Goal: Obtain resource: Download file/media

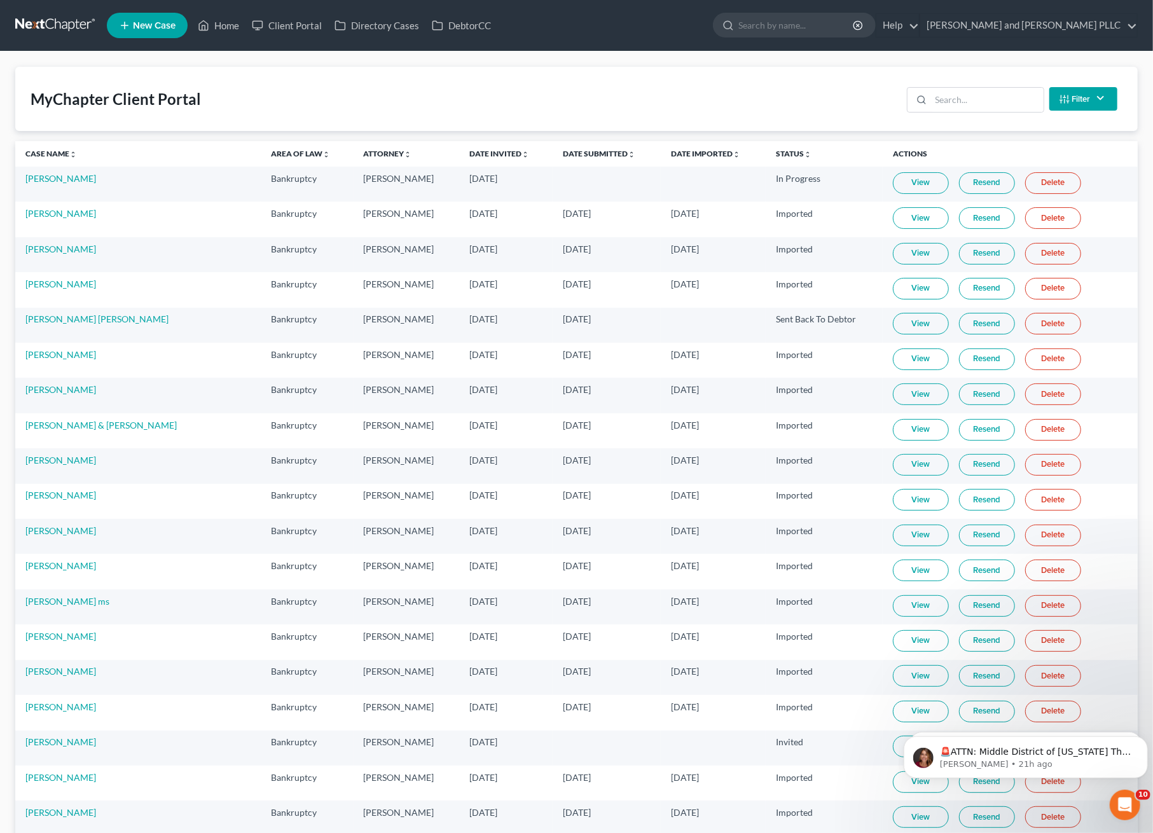
click at [20, 18] on link at bounding box center [55, 25] width 81 height 23
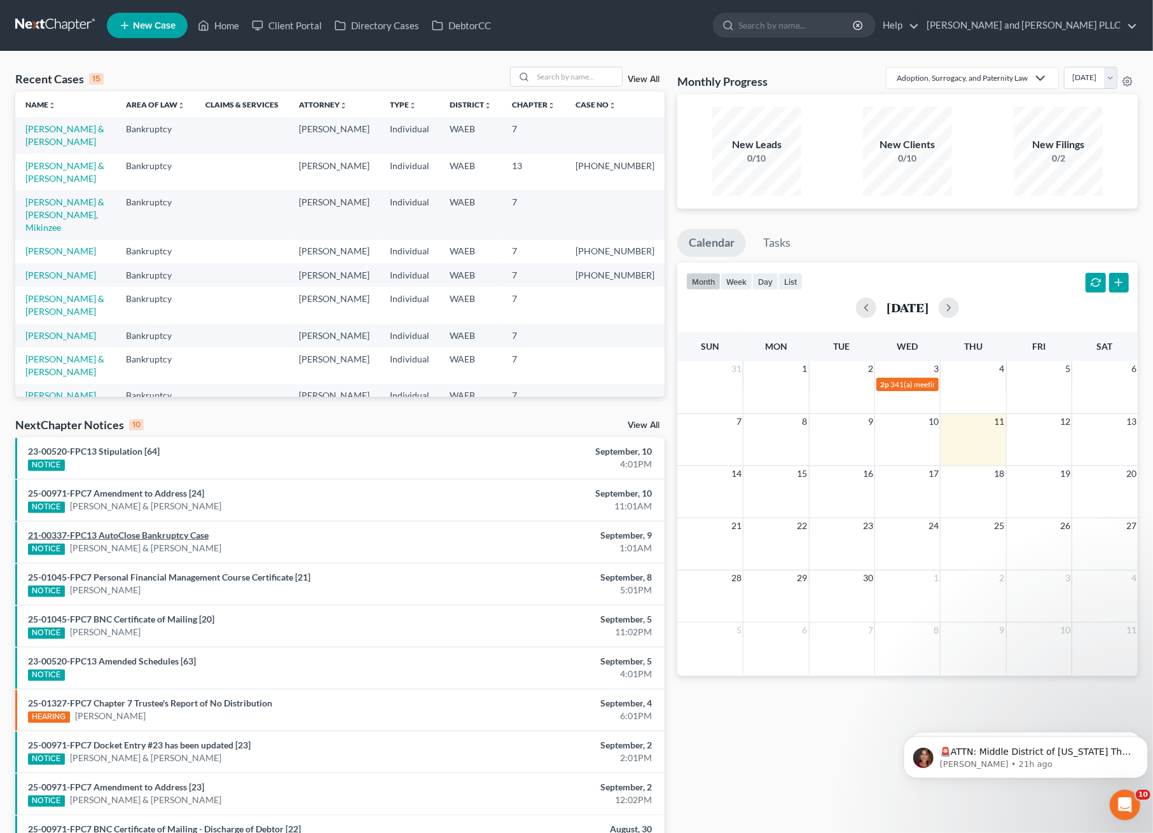
click at [126, 534] on link "21-00337-FPC13 AutoClose Bankruptcy Case" at bounding box center [118, 535] width 181 height 11
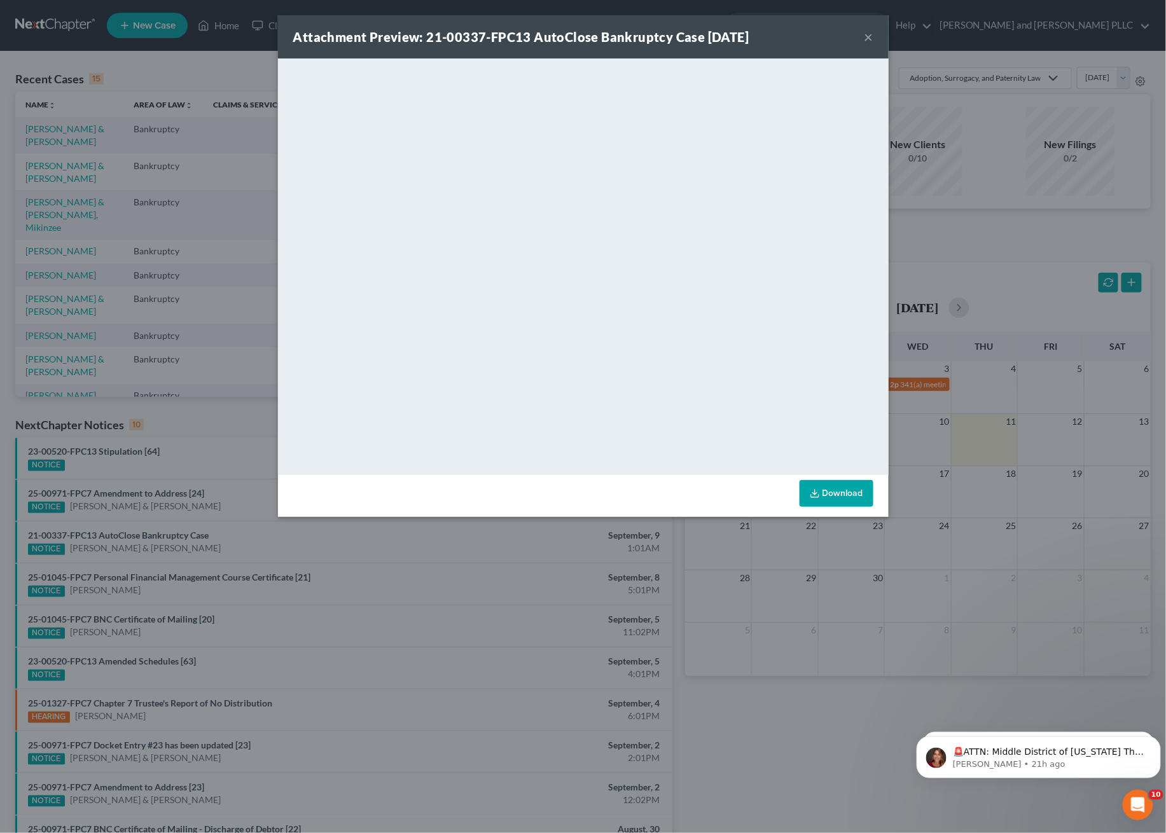
click at [867, 36] on button "×" at bounding box center [869, 36] width 9 height 15
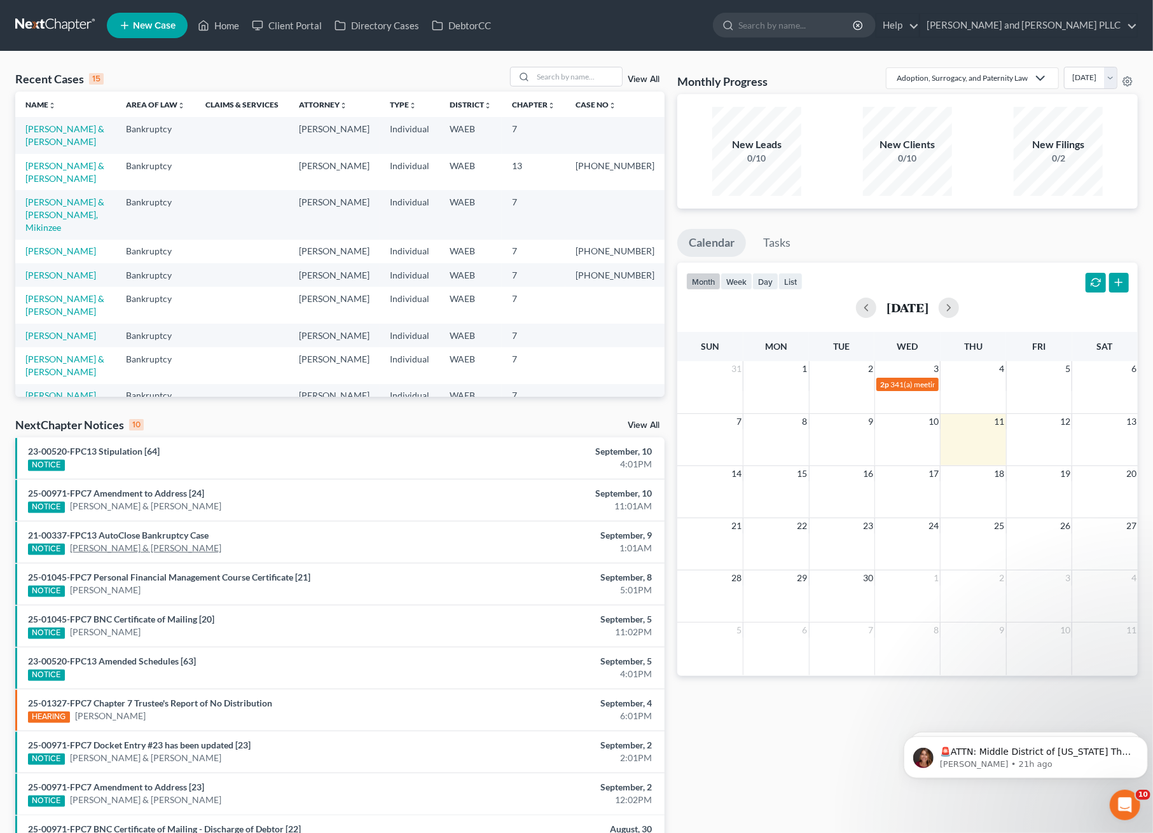
click at [115, 543] on link "[PERSON_NAME] & [PERSON_NAME]" at bounding box center [145, 548] width 151 height 13
select select "0"
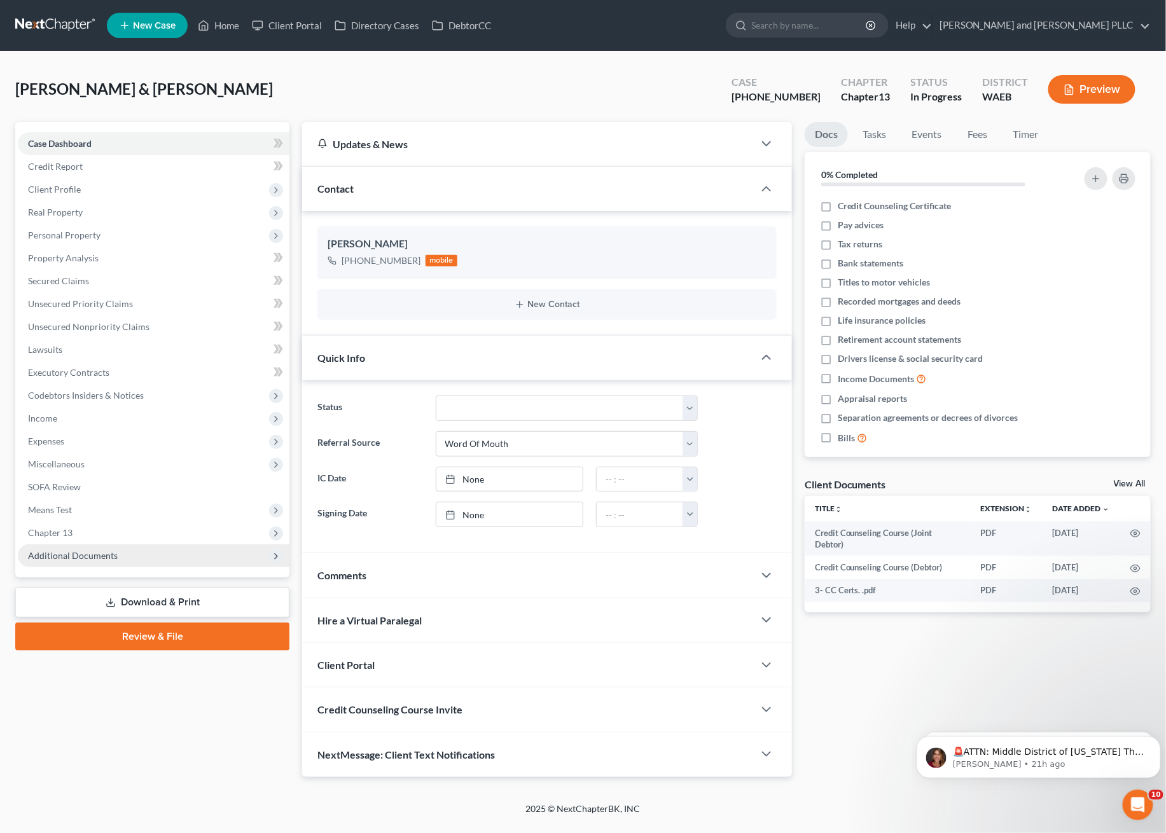
click at [54, 558] on span "Additional Documents" at bounding box center [73, 555] width 90 height 11
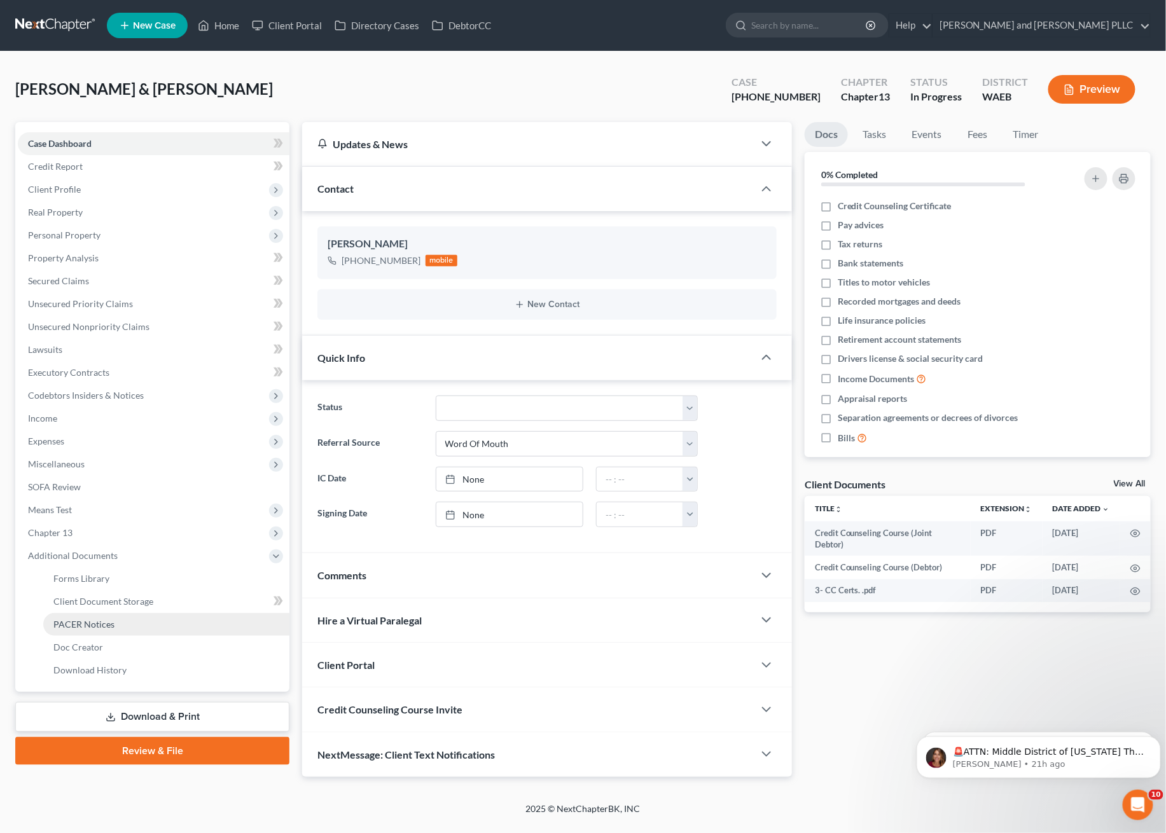
click at [92, 623] on span "PACER Notices" at bounding box center [83, 624] width 61 height 11
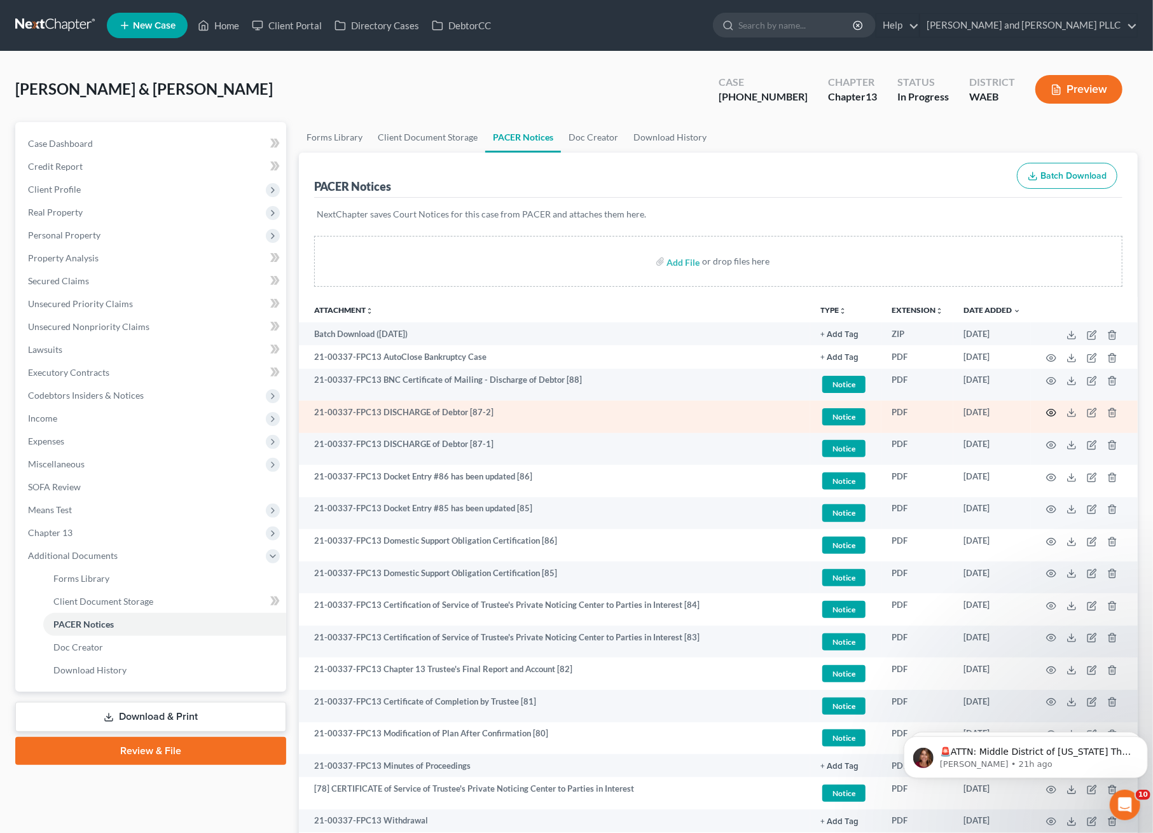
click at [1053, 413] on circle "button" at bounding box center [1051, 413] width 3 height 3
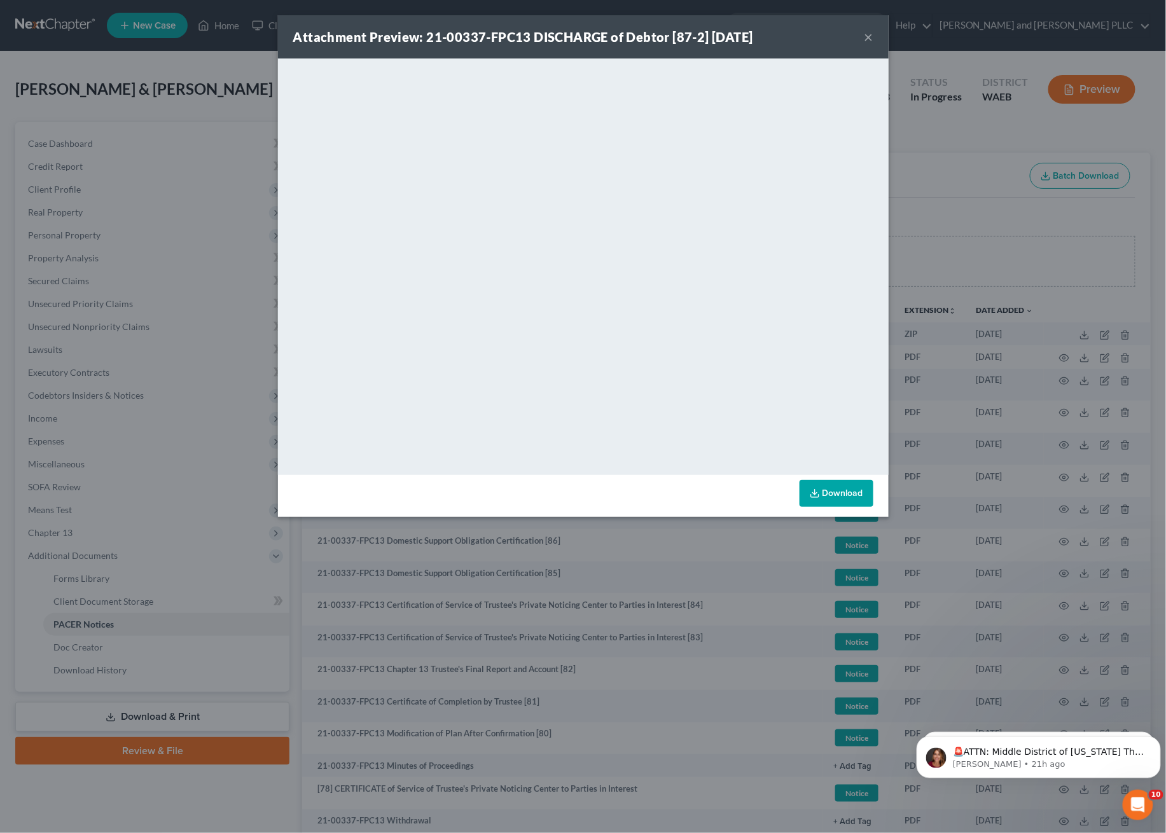
click at [866, 41] on button "×" at bounding box center [869, 36] width 9 height 15
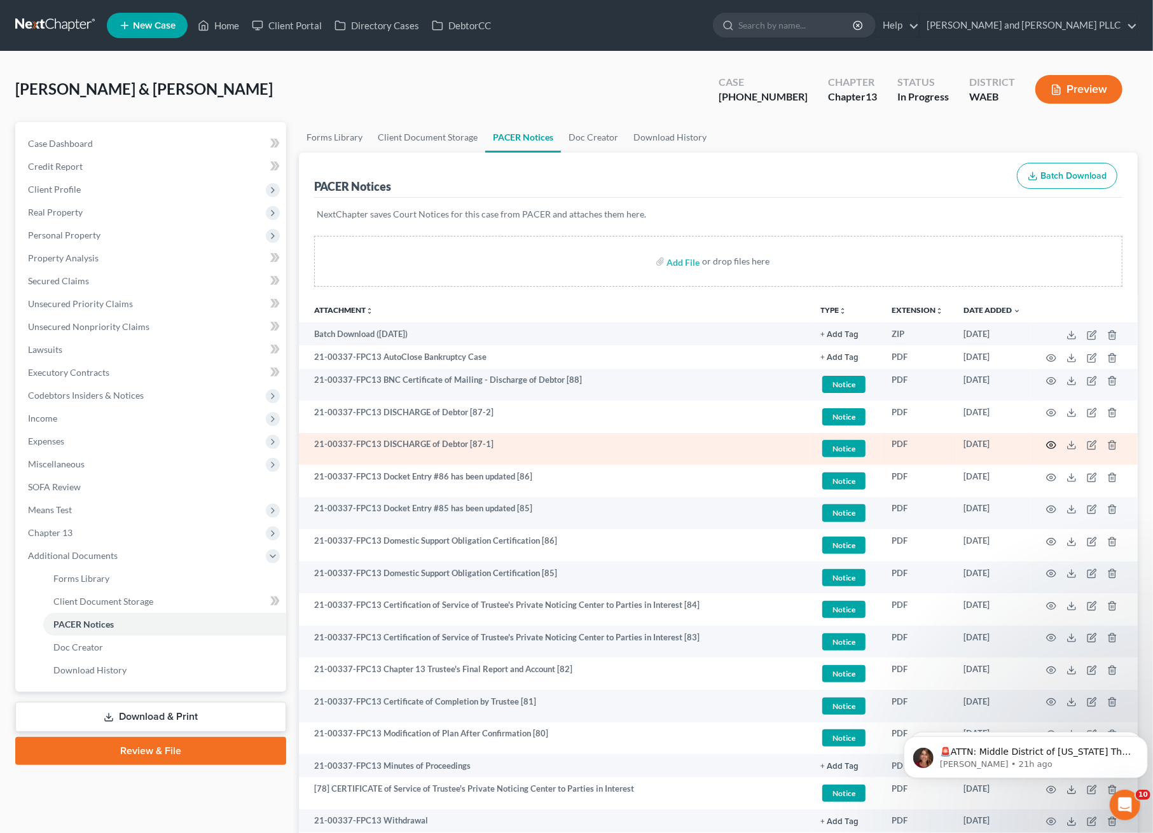
click at [1052, 444] on icon "button" at bounding box center [1052, 445] width 10 height 10
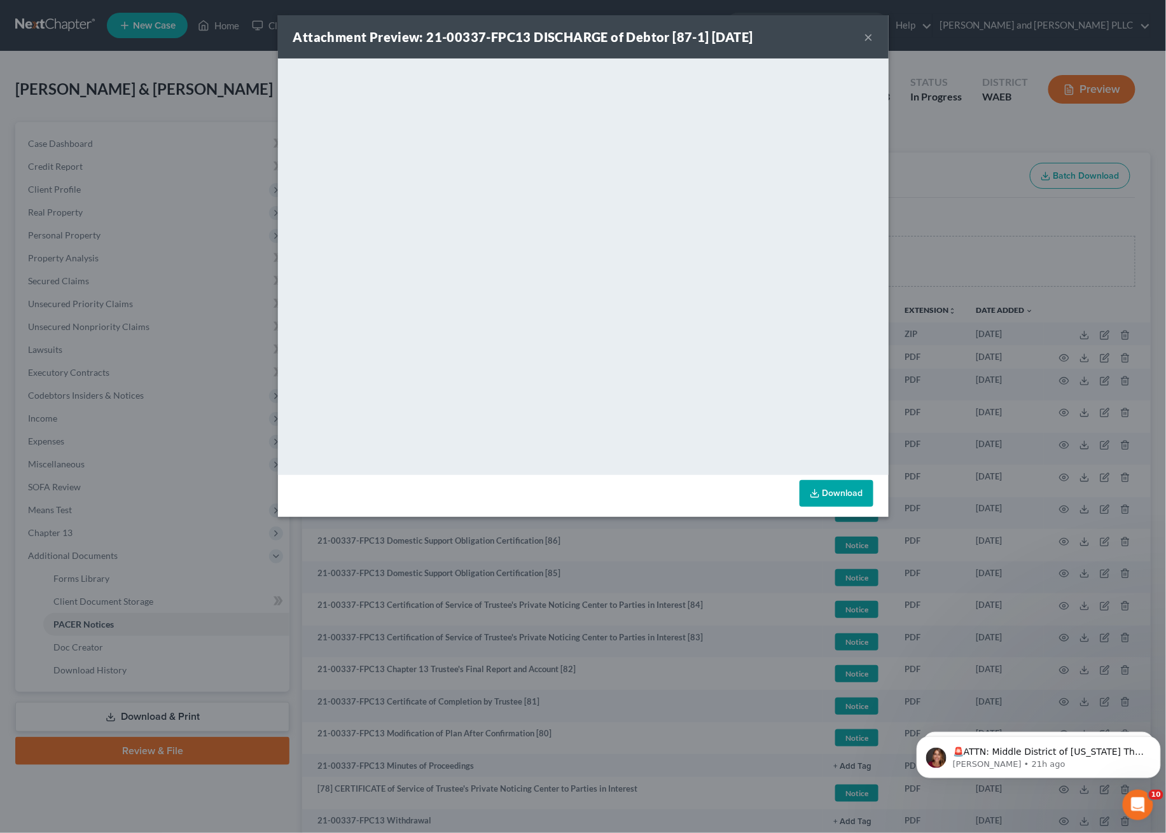
click at [494, 662] on div "Attachment Preview: 21-00337-FPC13 DISCHARGE of Debtor [87-1] [DATE] × <object …" at bounding box center [583, 416] width 1166 height 833
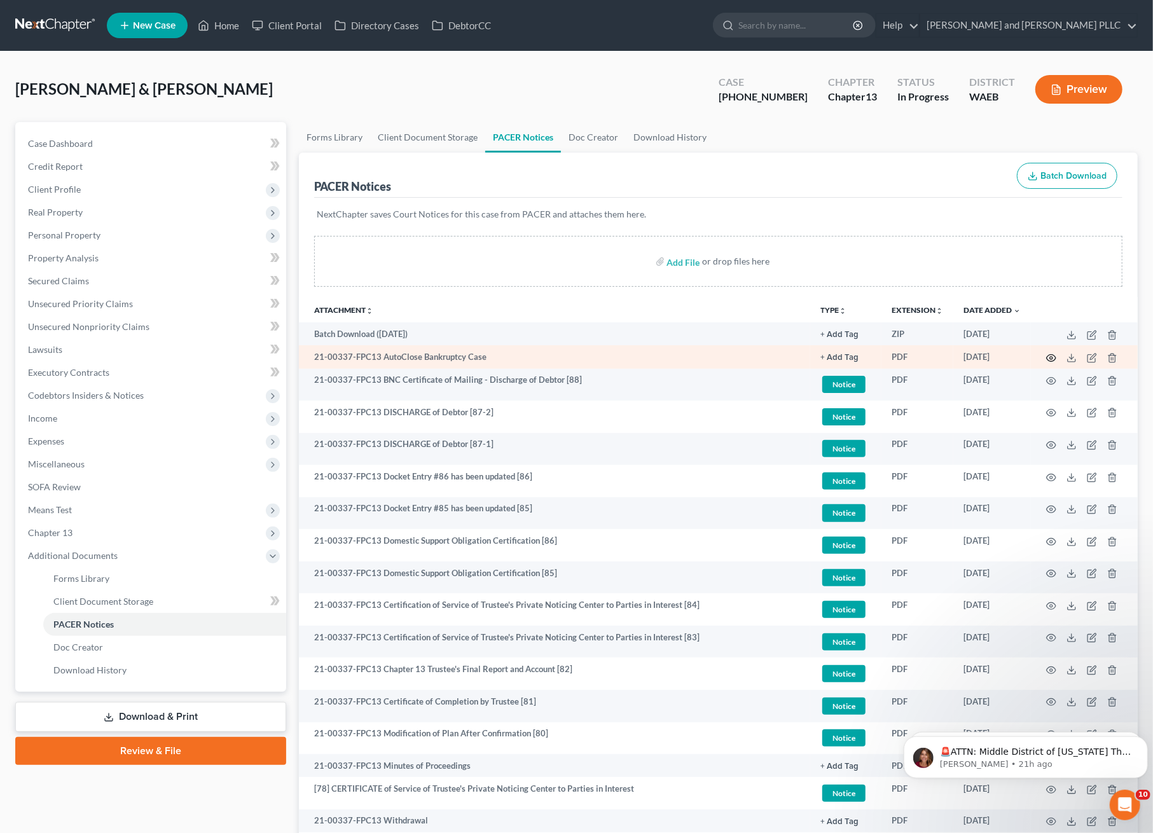
click at [1054, 357] on icon "button" at bounding box center [1052, 358] width 10 height 10
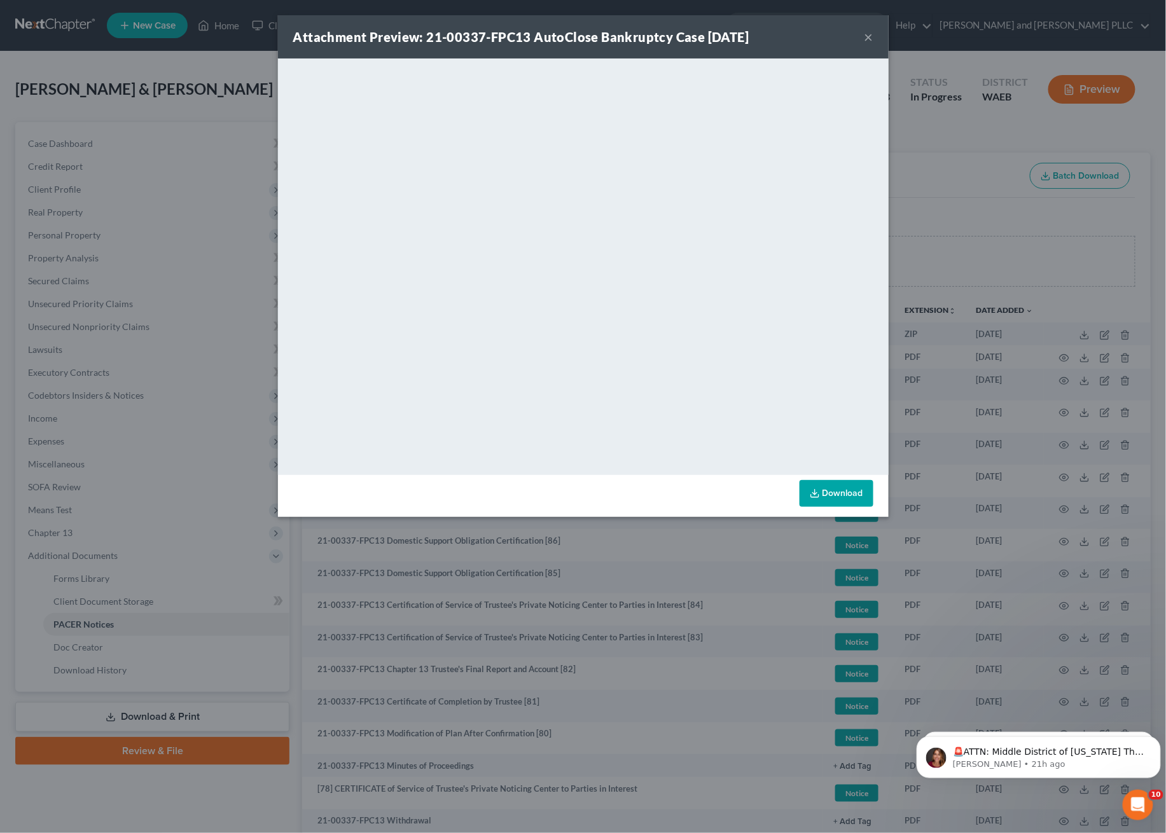
click at [868, 36] on button "×" at bounding box center [869, 36] width 9 height 15
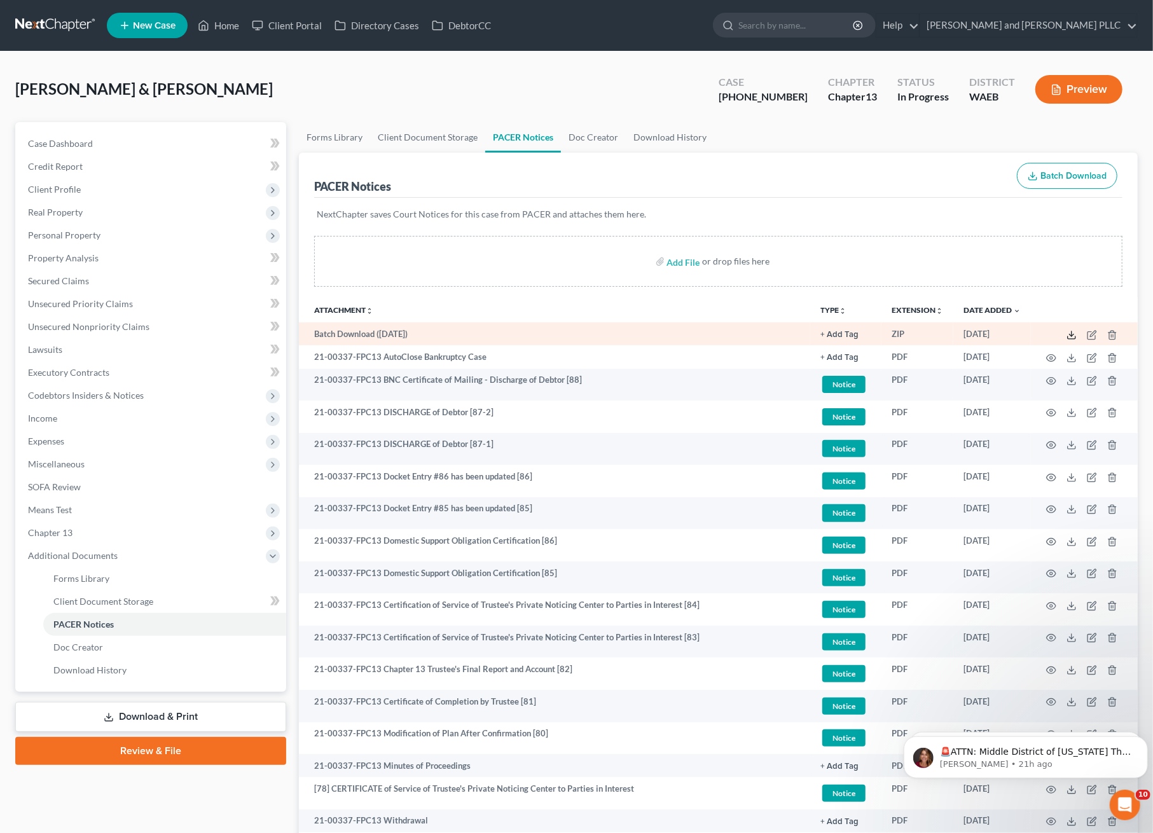
click at [1073, 337] on icon at bounding box center [1072, 335] width 10 height 10
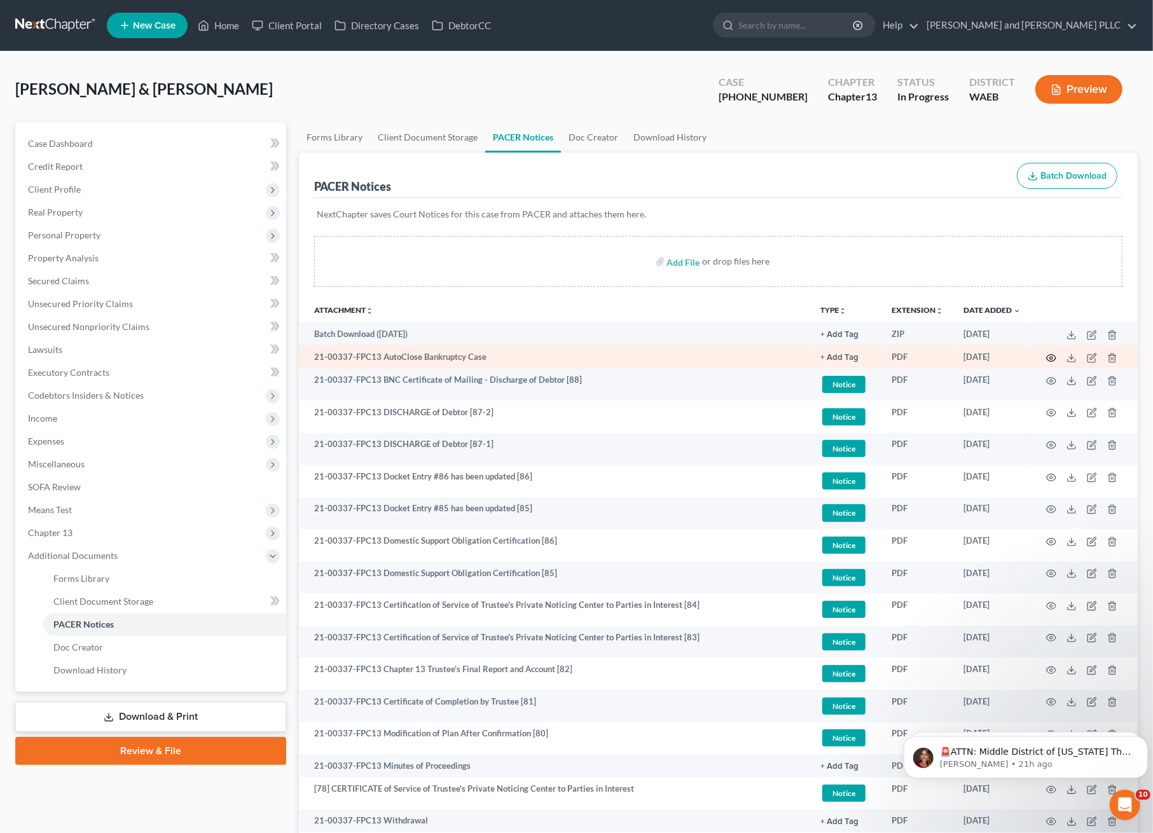
click at [1049, 359] on icon "button" at bounding box center [1052, 357] width 10 height 7
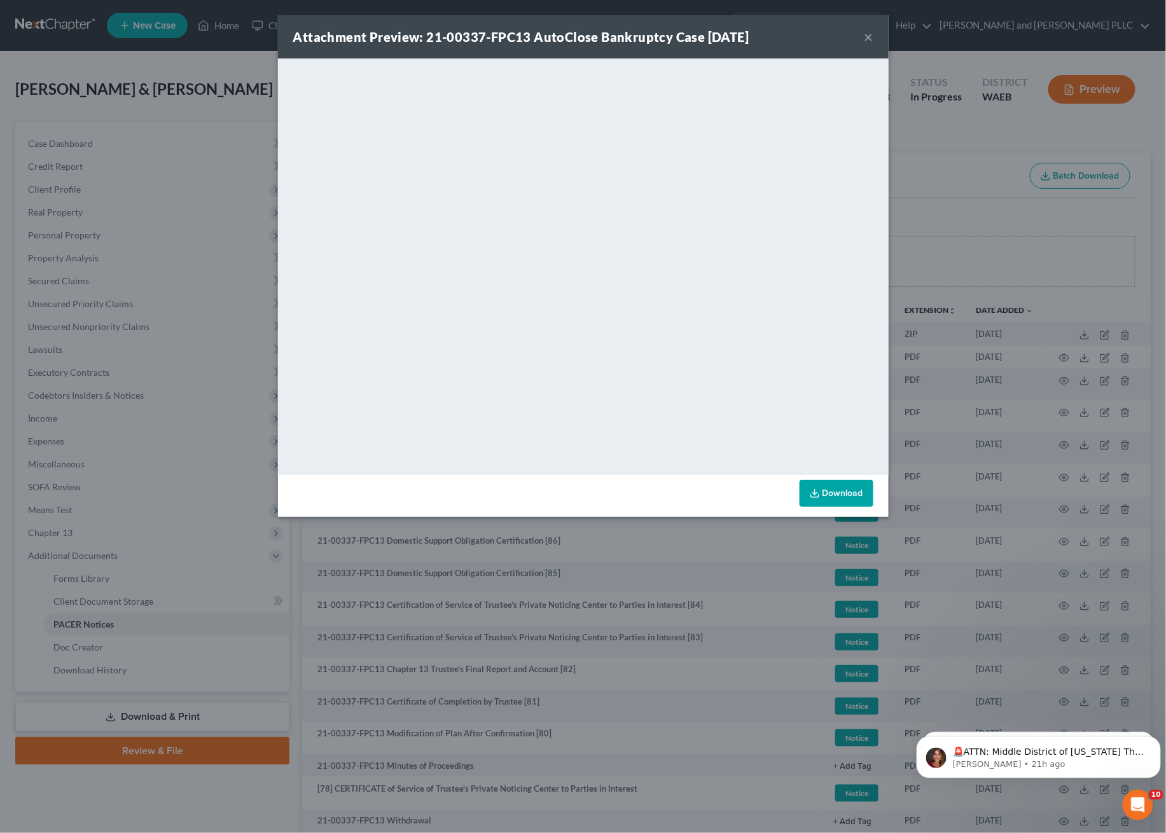
click at [868, 33] on button "×" at bounding box center [869, 36] width 9 height 15
